Goal: Task Accomplishment & Management: Use online tool/utility

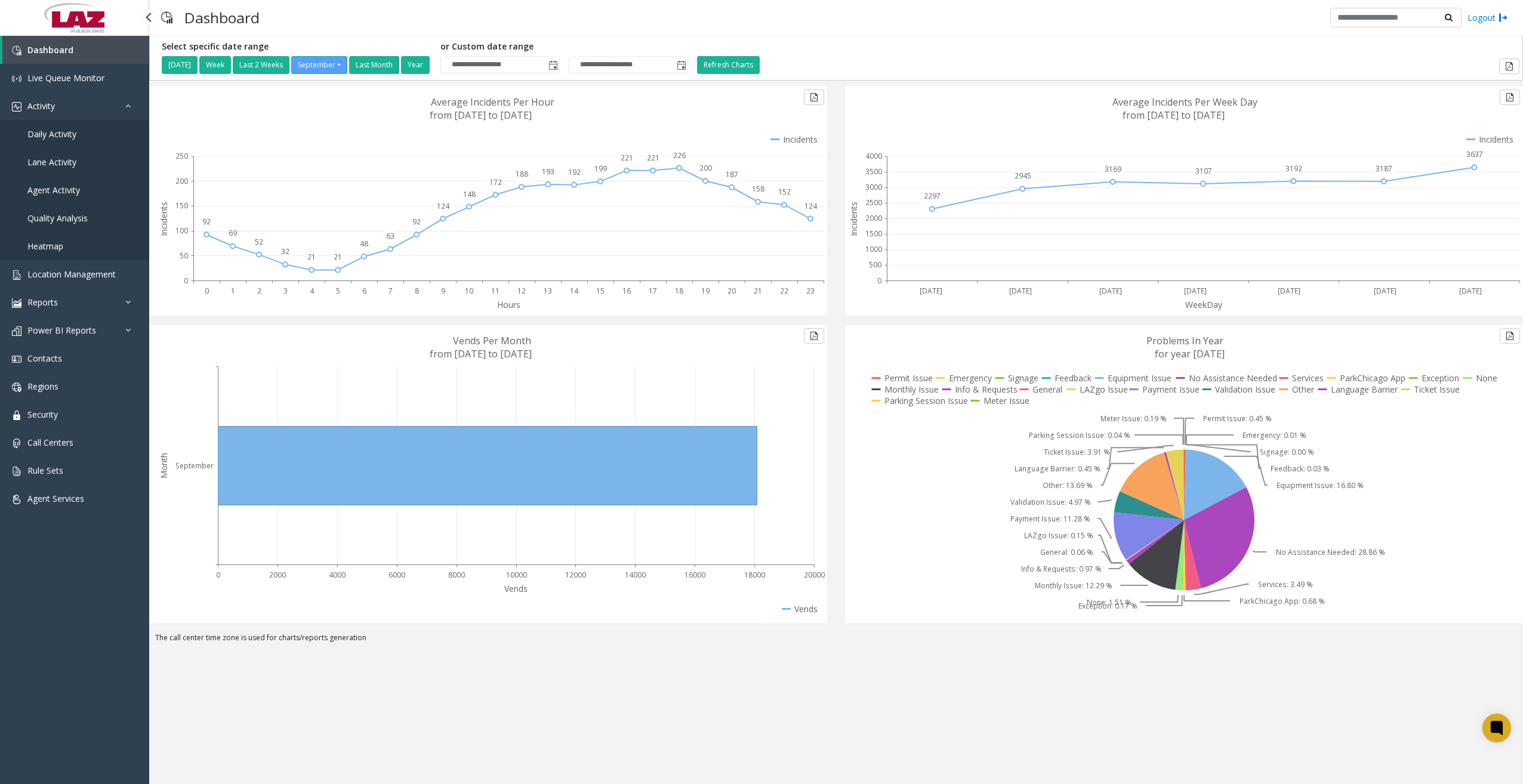
click at [66, 141] on link "Daily Activity" at bounding box center [75, 134] width 149 height 28
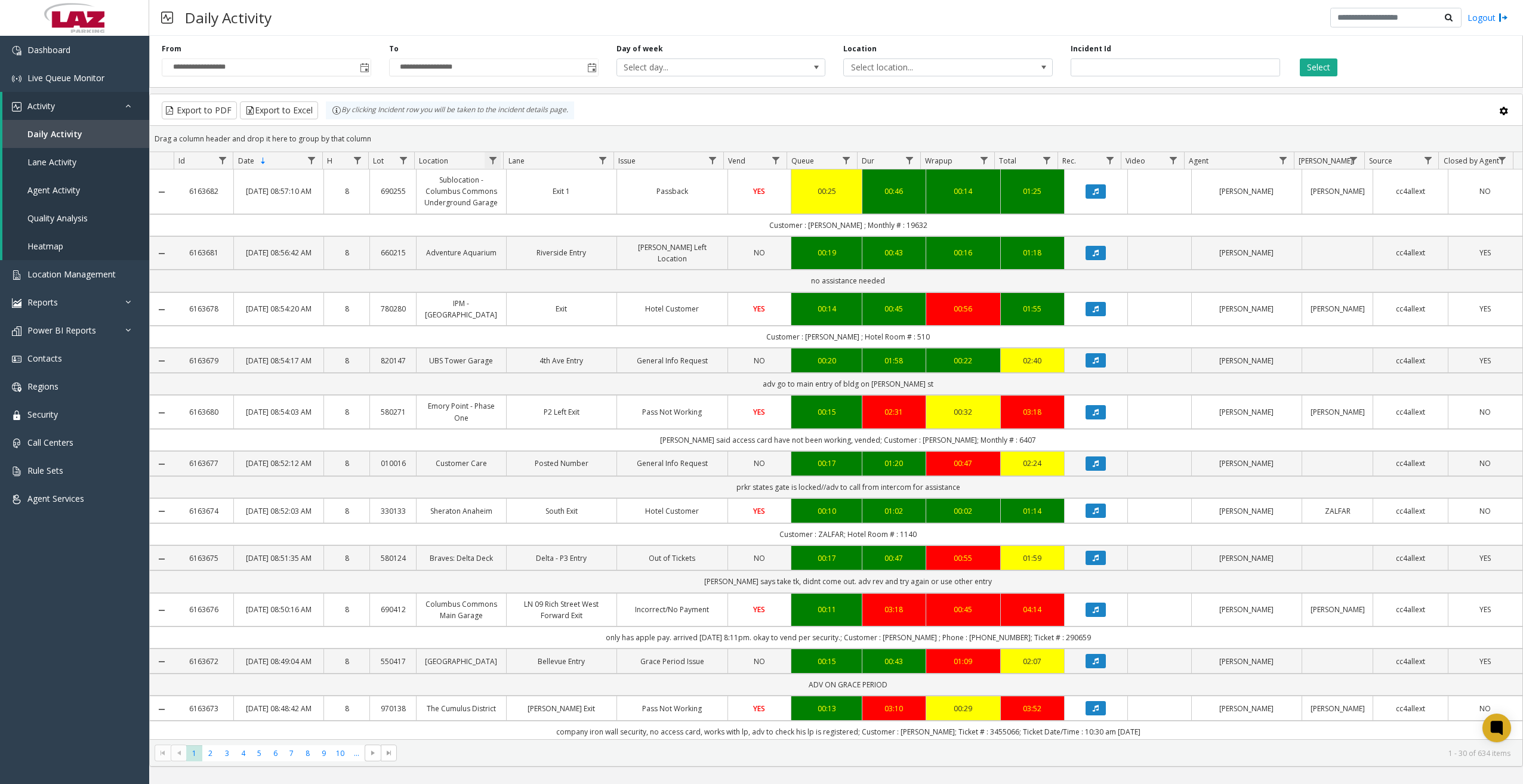
click at [496, 161] on span "Data table" at bounding box center [493, 161] width 9 height 9
click at [558, 211] on input "Location Filter" at bounding box center [544, 212] width 102 height 20
type input "******"
click at [570, 320] on button "Filter" at bounding box center [570, 323] width 49 height 26
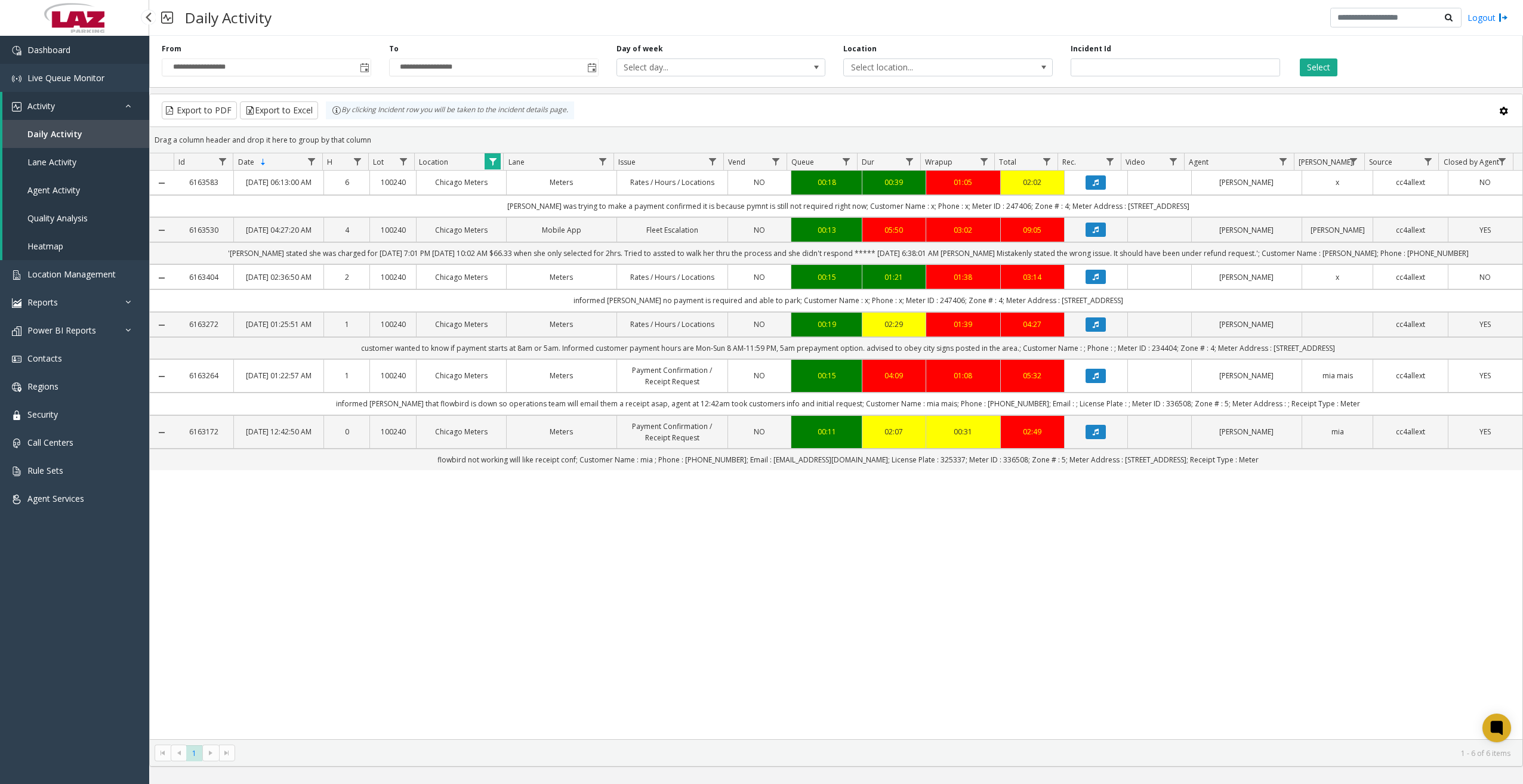
click at [105, 45] on link "Dashboard" at bounding box center [75, 50] width 149 height 28
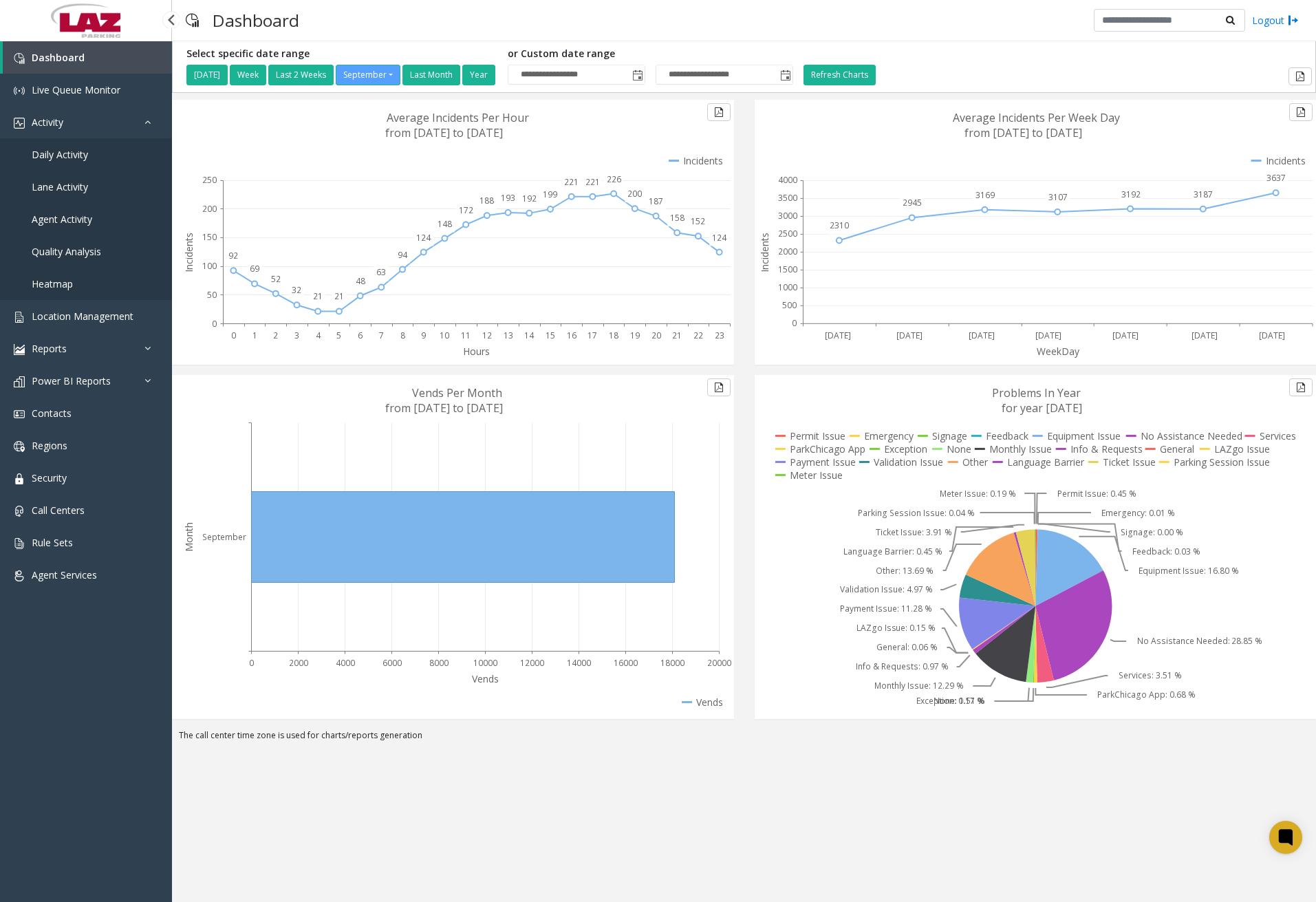
click at [89, 162] on link "Daily Activity" at bounding box center [86, 154] width 172 height 33
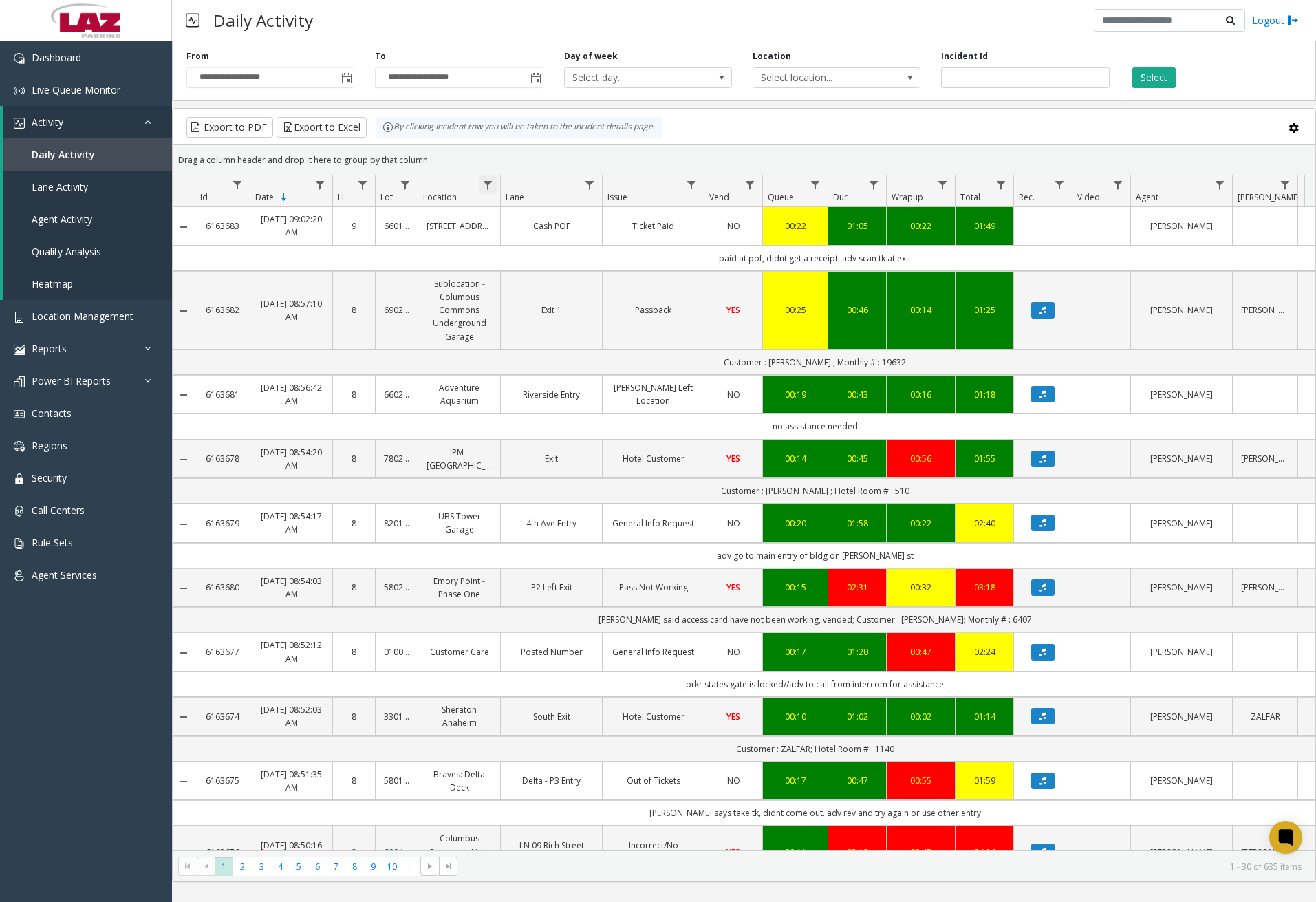
click at [488, 183] on span "Data table" at bounding box center [488, 185] width 11 height 11
click at [534, 246] on input "Location Filter" at bounding box center [547, 244] width 117 height 23
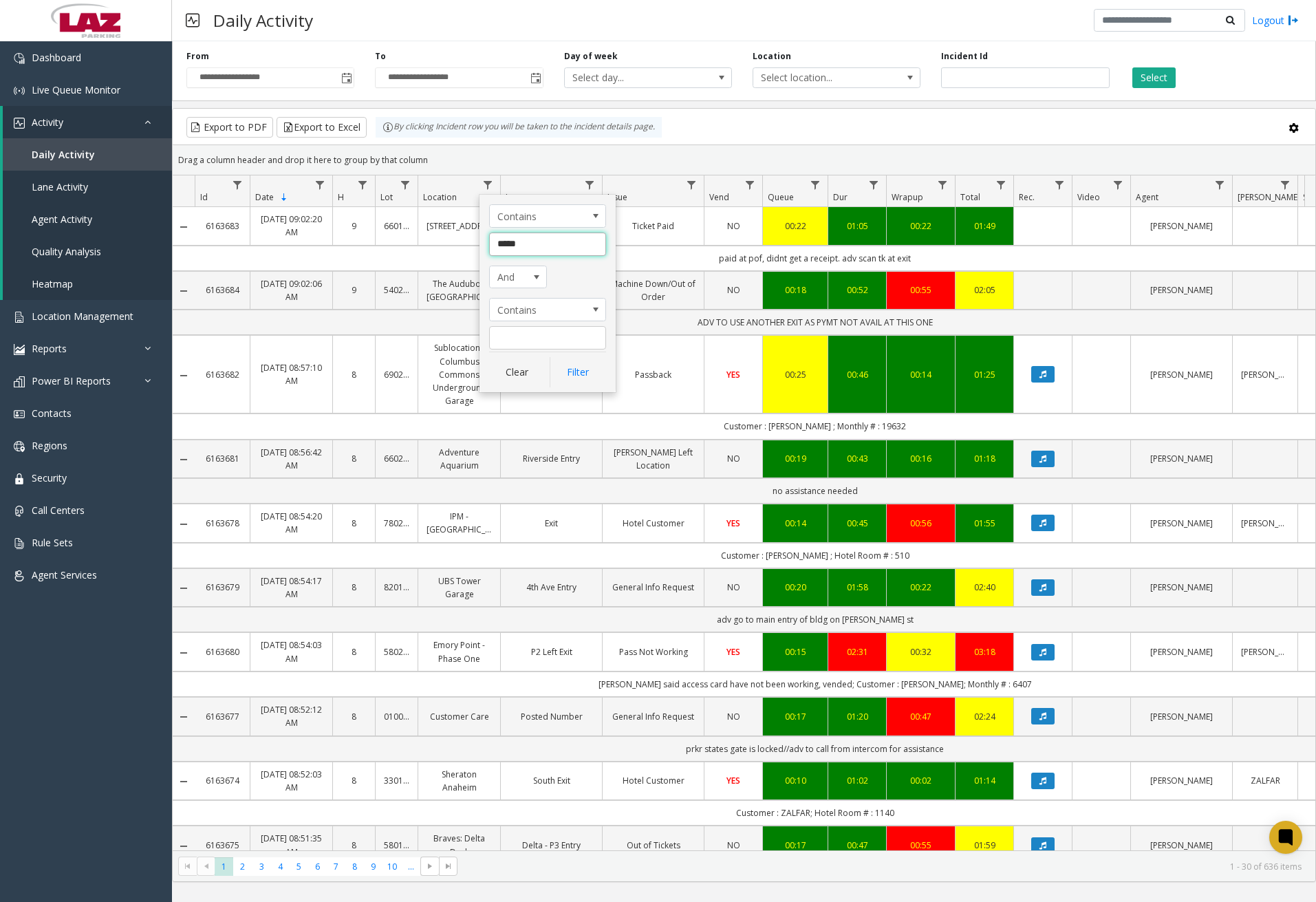
type input "******"
click at [600, 382] on button "Filter" at bounding box center [578, 372] width 57 height 30
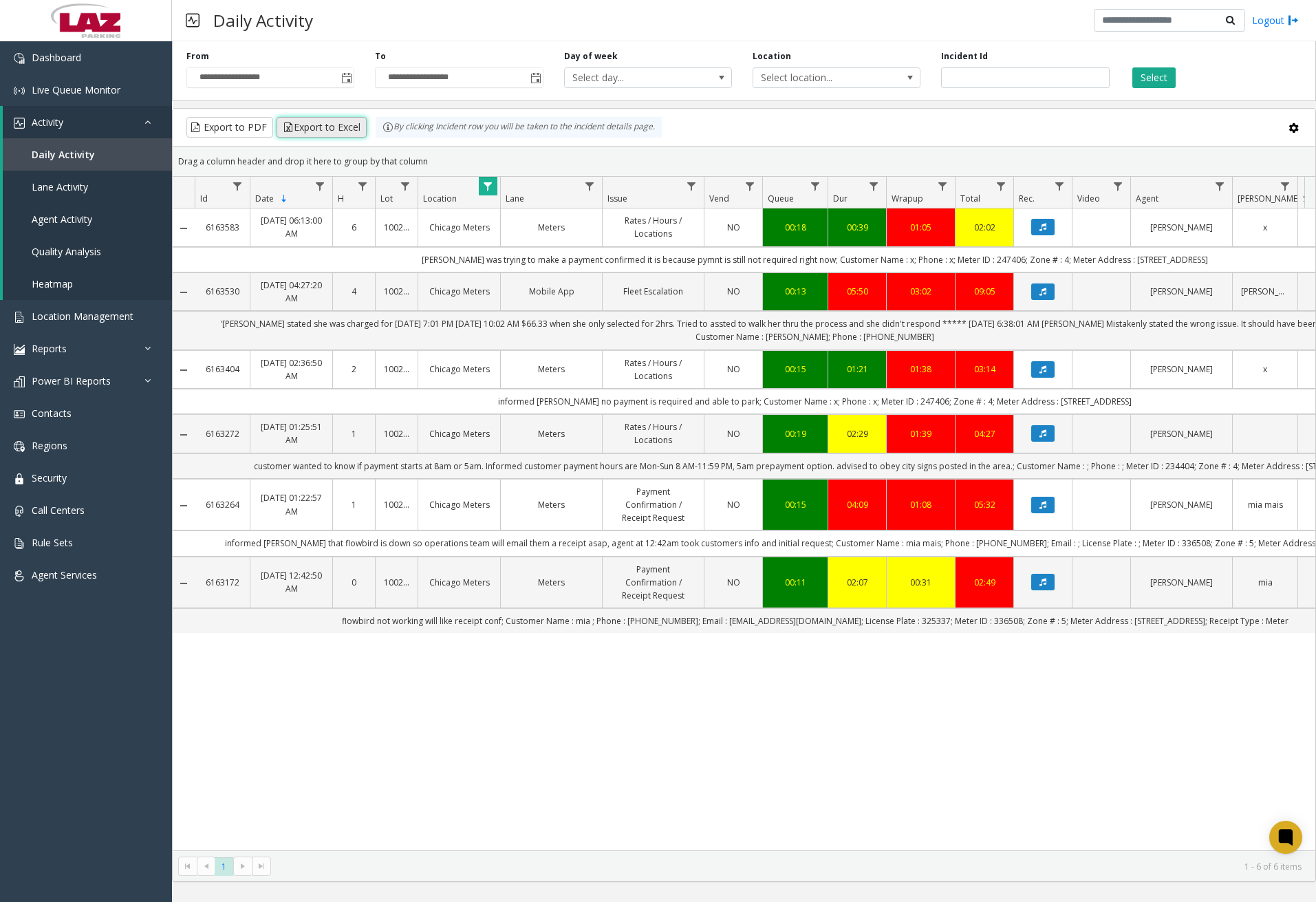
click at [324, 127] on button "Export to Excel" at bounding box center [322, 127] width 90 height 21
